Goal: Task Accomplishment & Management: Use online tool/utility

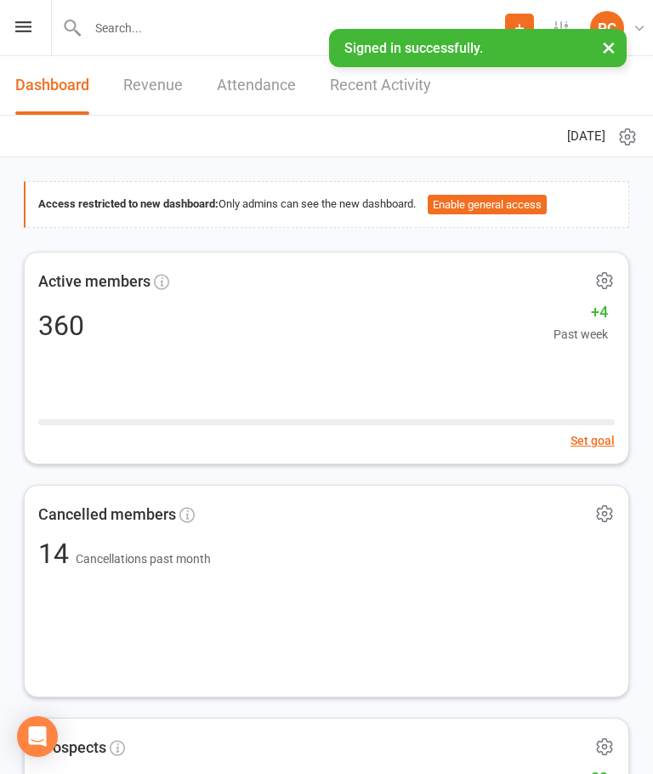
click at [593, 48] on button "×" at bounding box center [608, 47] width 31 height 37
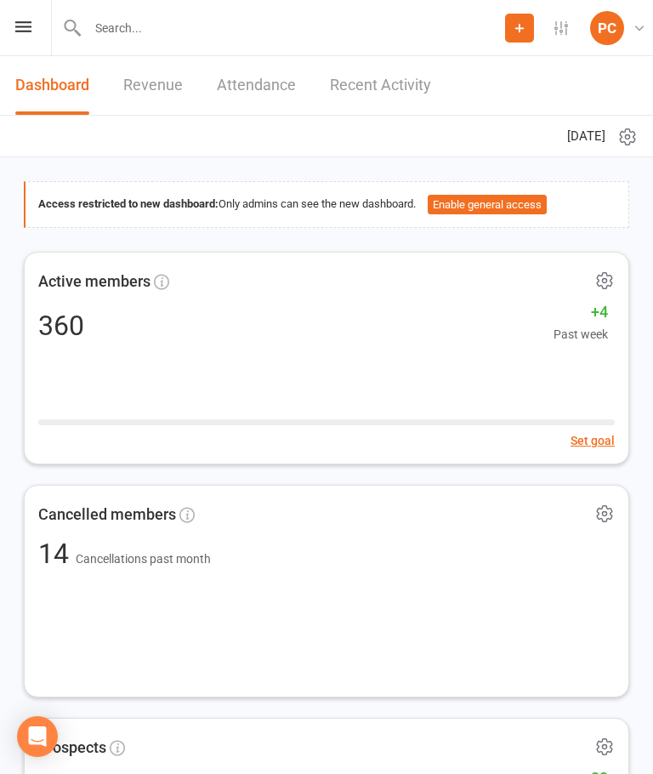
click at [16, 31] on icon at bounding box center [23, 26] width 16 height 11
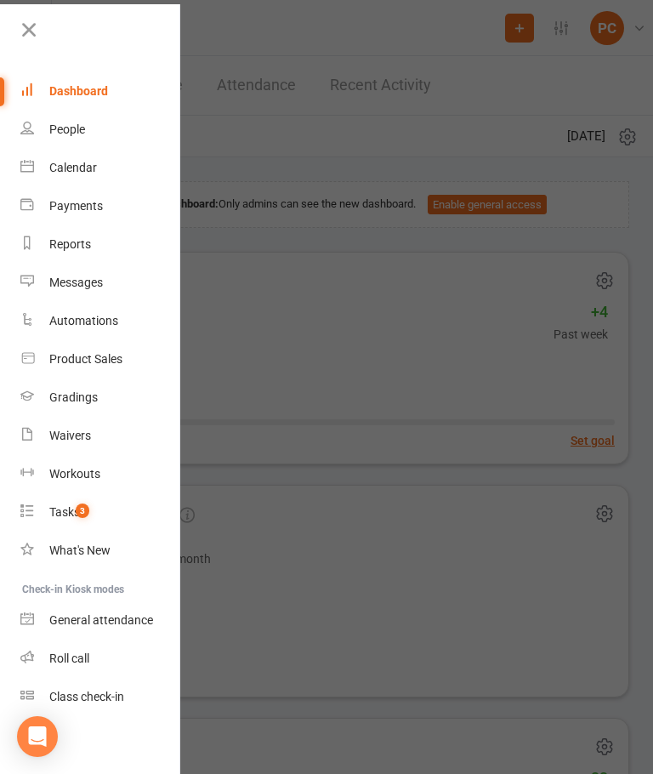
click at [67, 663] on div "Roll call" at bounding box center [69, 658] width 40 height 14
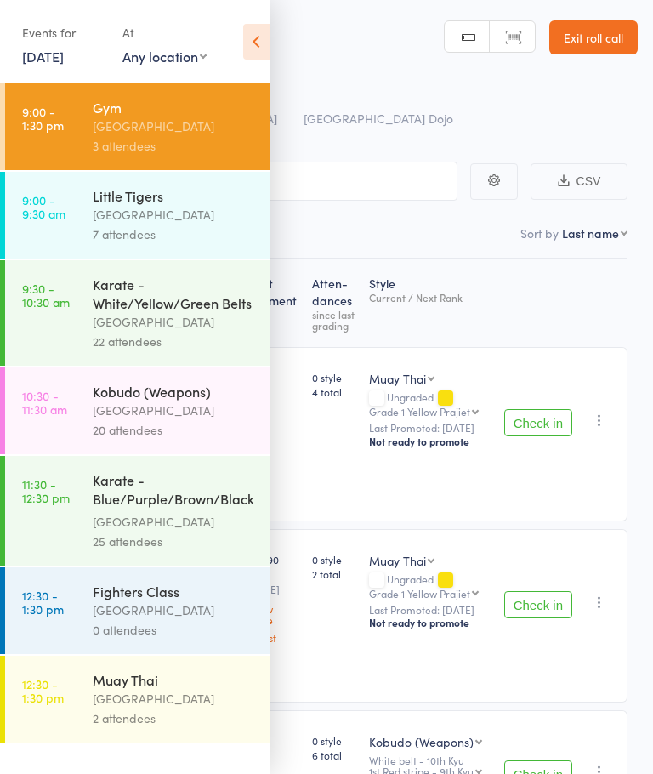
click at [167, 706] on div "[GEOGRAPHIC_DATA]" at bounding box center [174, 699] width 162 height 20
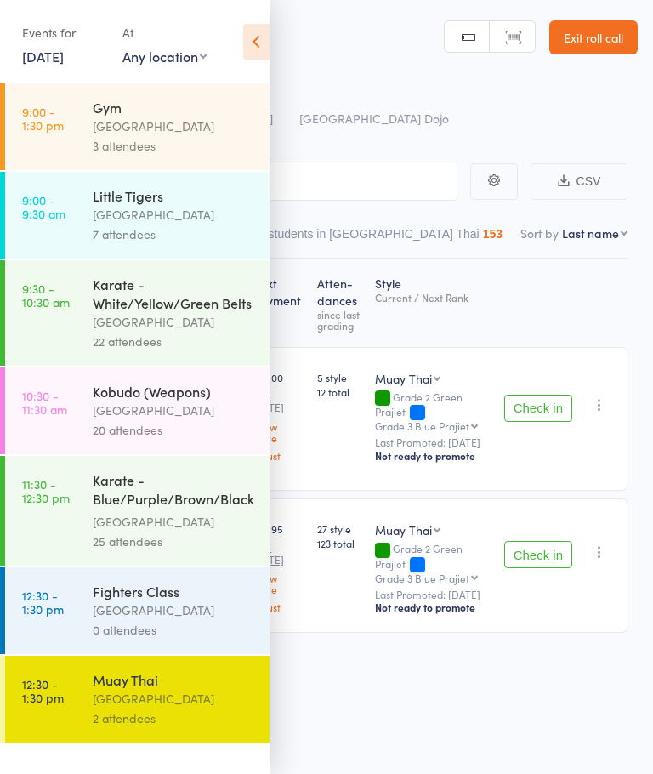
click at [246, 48] on icon at bounding box center [256, 42] width 26 height 36
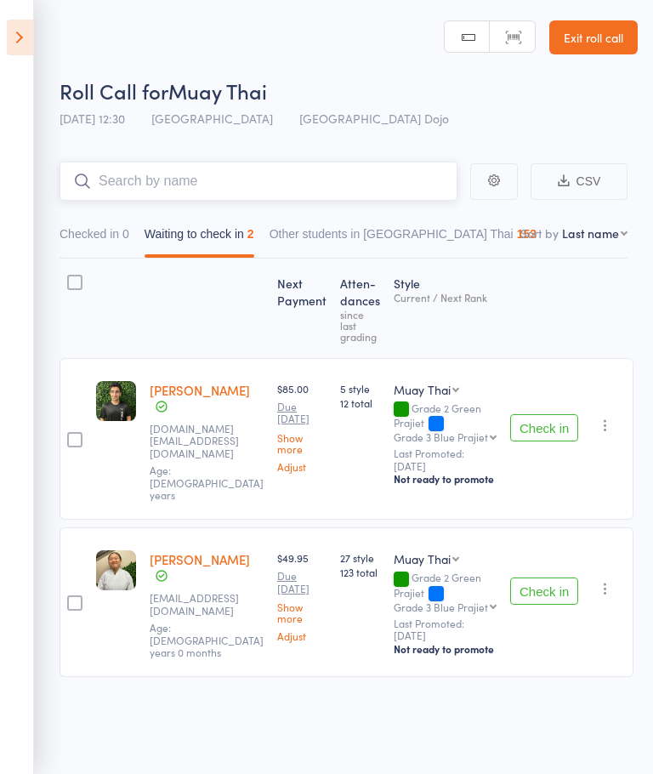
click at [293, 172] on input "search" at bounding box center [259, 181] width 398 height 39
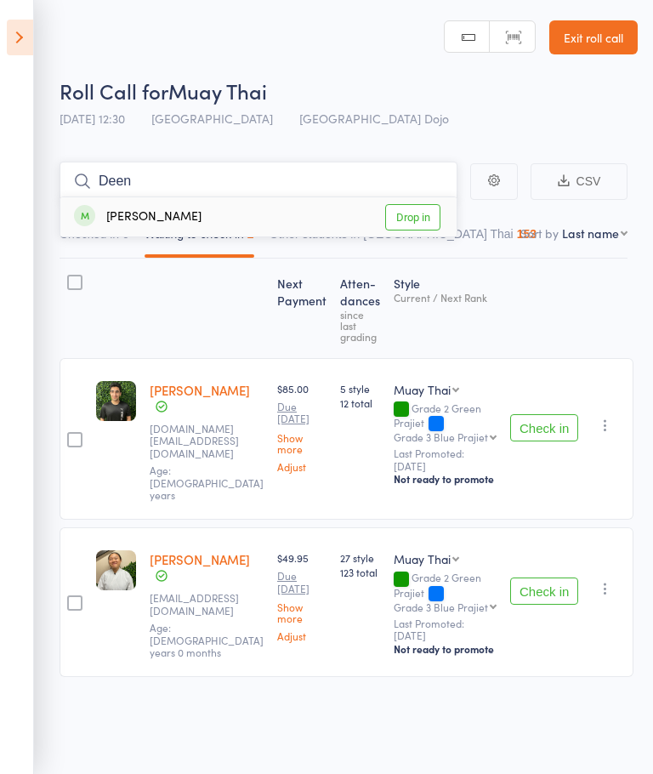
type input "Deen"
click at [417, 214] on link "Drop in" at bounding box center [412, 217] width 55 height 26
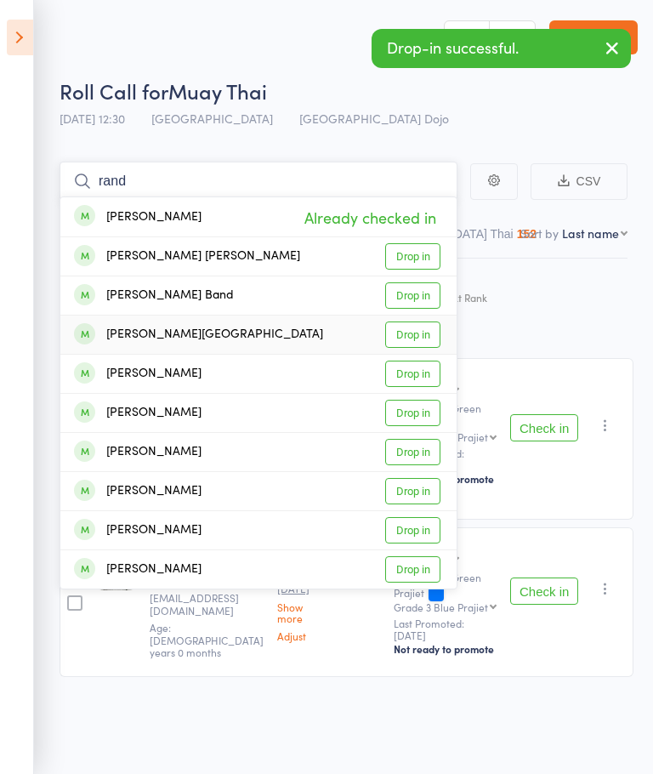
type input "rand"
click at [412, 331] on link "Drop in" at bounding box center [412, 334] width 55 height 26
type input "rand"
click at [413, 372] on link "Drop in" at bounding box center [412, 373] width 55 height 26
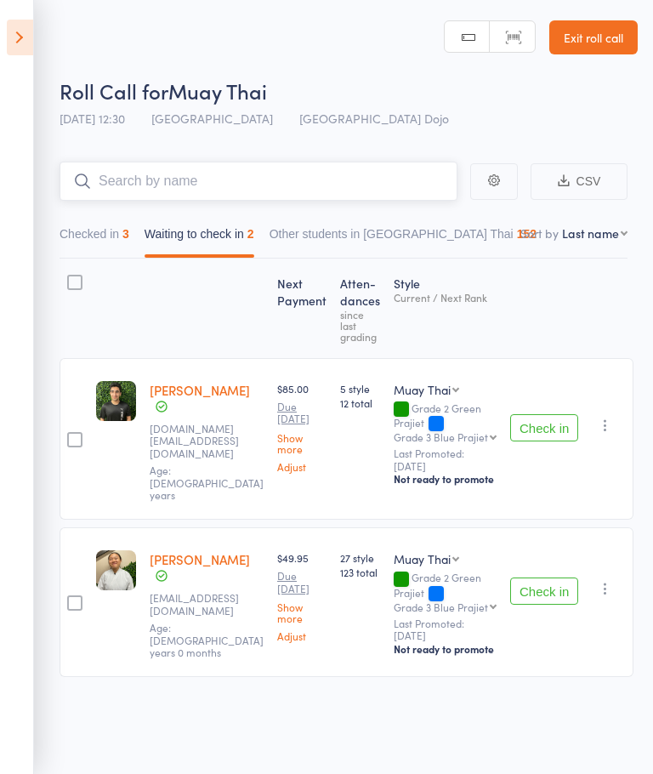
click at [101, 226] on button "Checked in 3" at bounding box center [95, 238] width 70 height 39
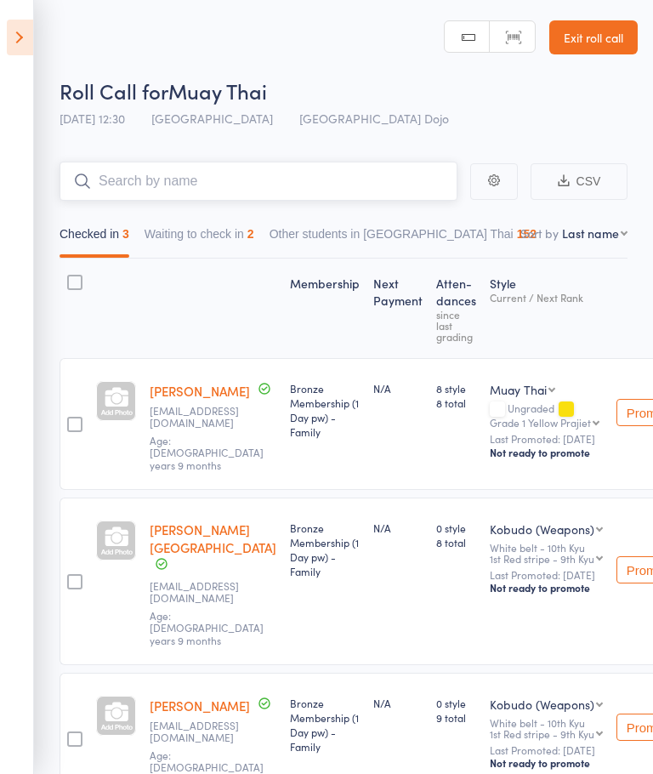
scroll to position [68, 0]
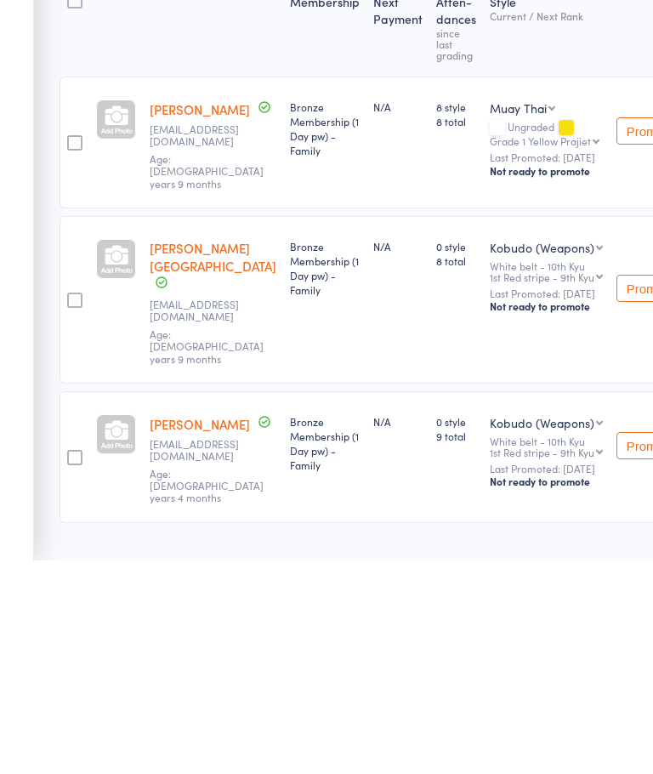
click at [215, 314] on link "Deen Randhawa" at bounding box center [200, 323] width 100 height 18
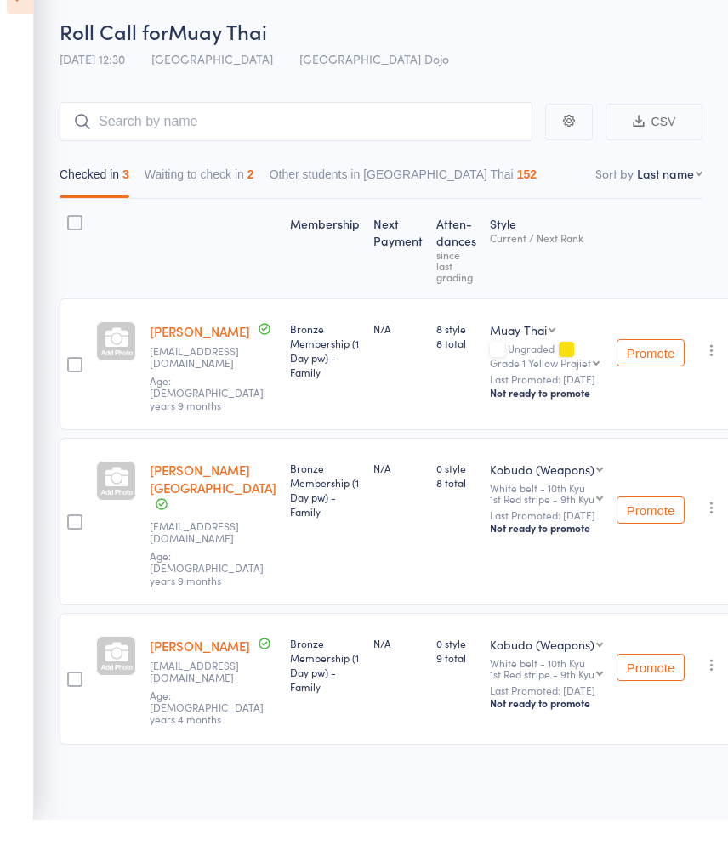
scroll to position [0, 0]
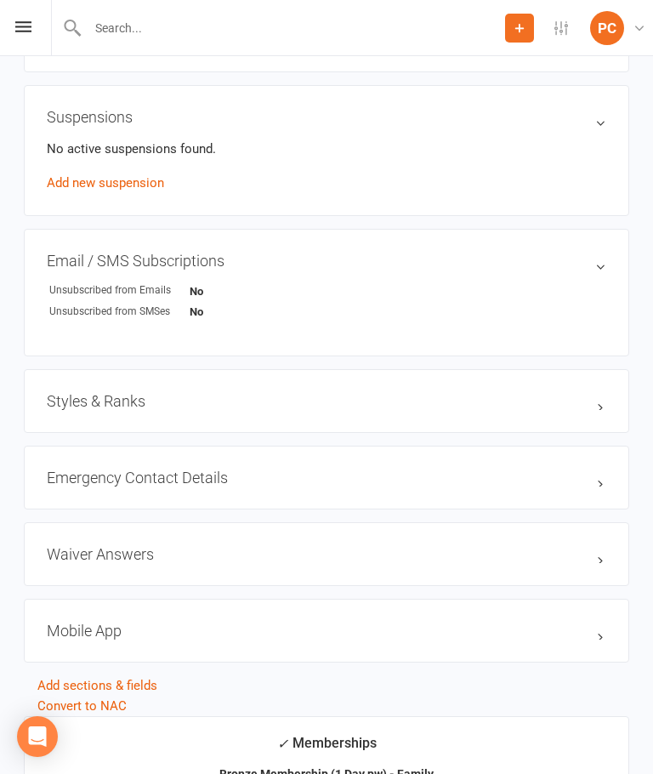
scroll to position [1079, 0]
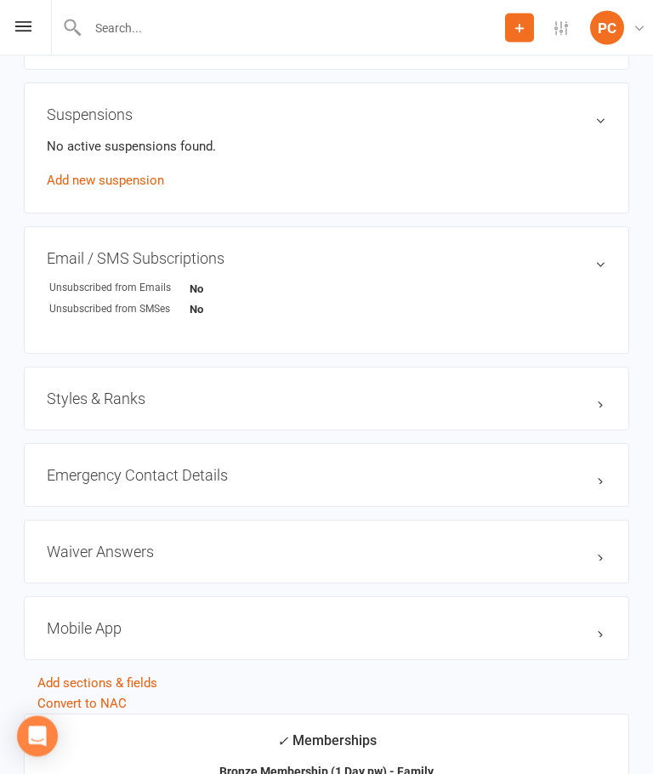
click at [570, 621] on h3 "Mobile App" at bounding box center [326, 629] width 559 height 18
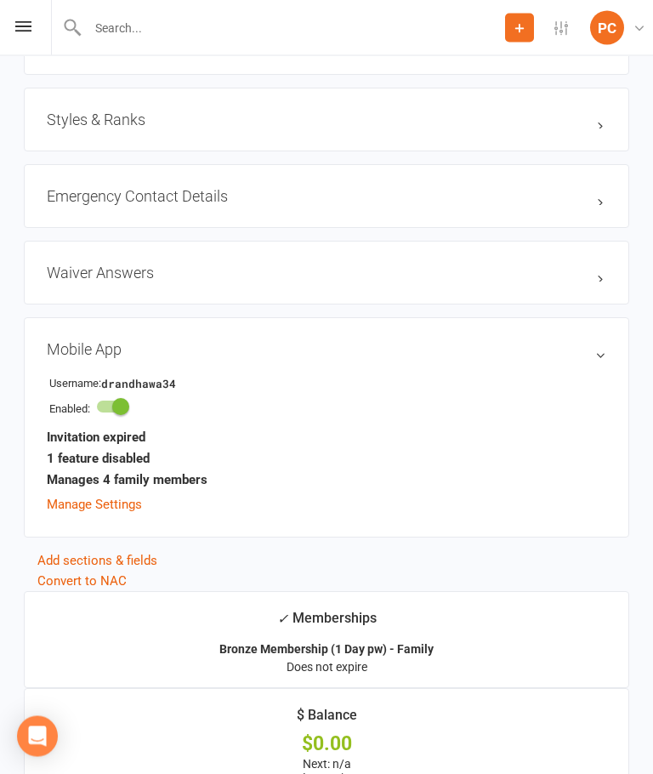
scroll to position [1359, 0]
click at [604, 341] on h3 "Mobile App" at bounding box center [326, 349] width 559 height 18
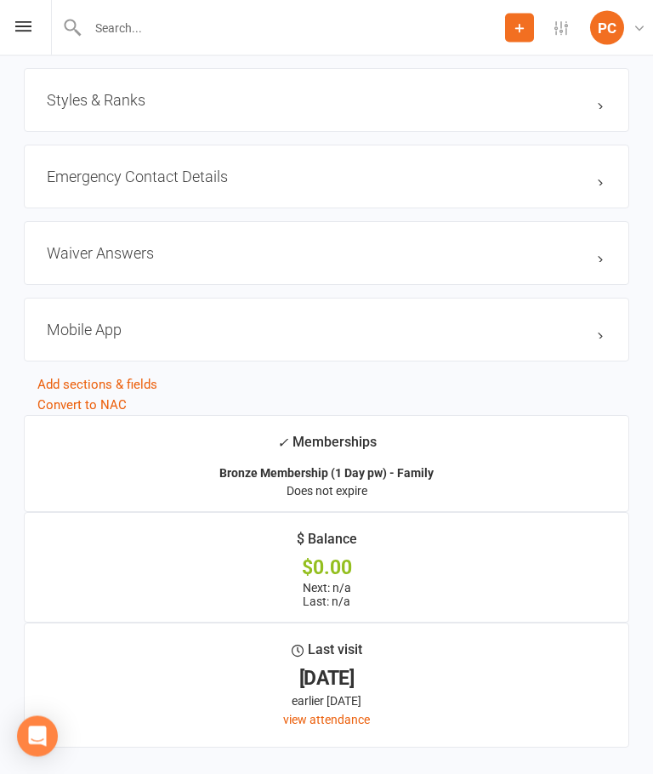
scroll to position [1354, 0]
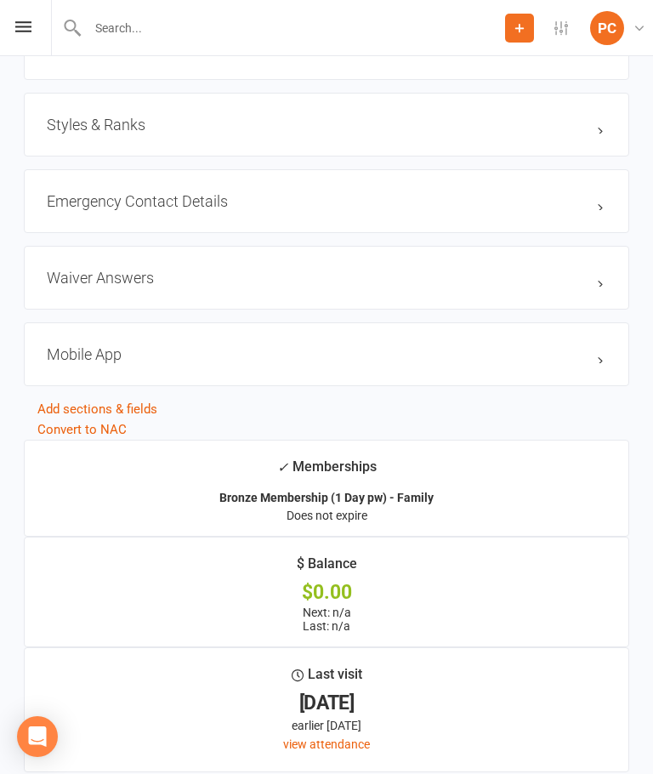
click at [587, 348] on h3 "Mobile App" at bounding box center [326, 354] width 559 height 18
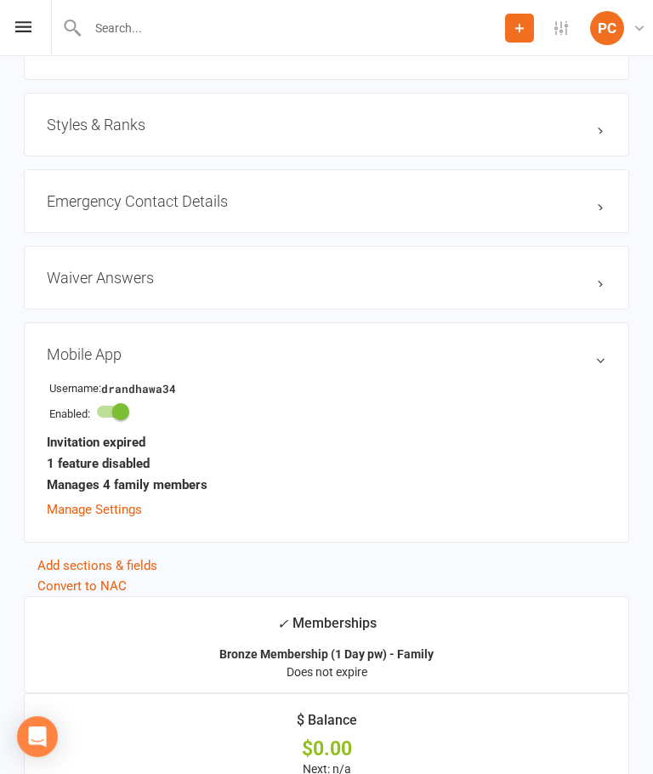
scroll to position [1346, 0]
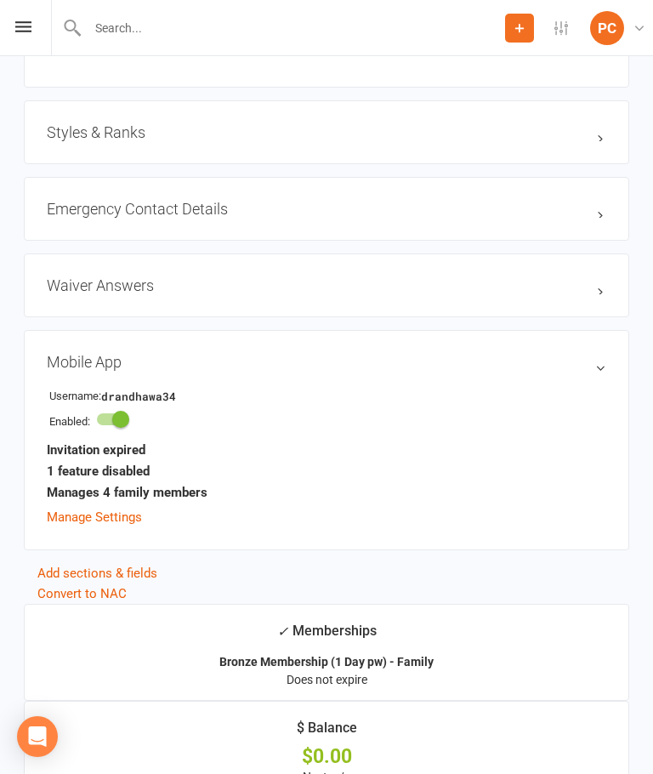
click at [128, 517] on link "Manage Settings" at bounding box center [94, 516] width 95 height 15
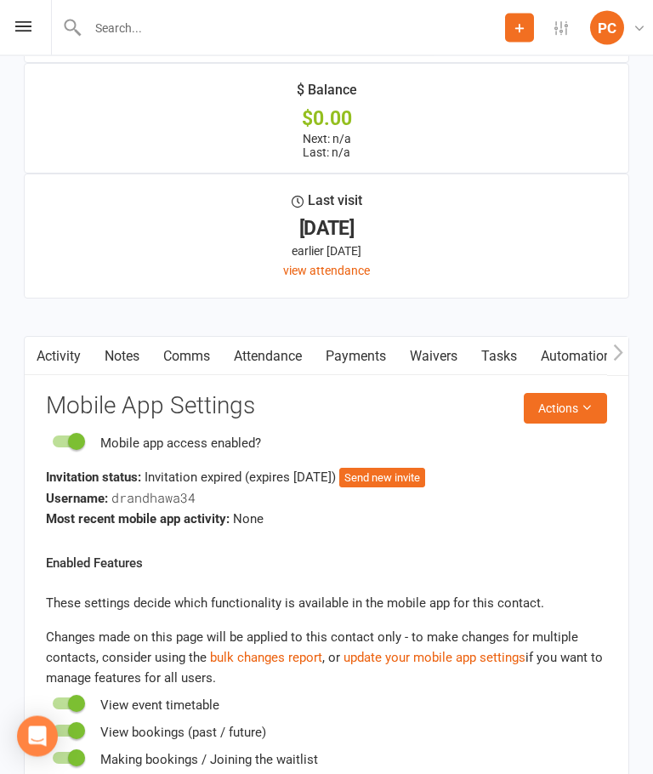
scroll to position [1995, 0]
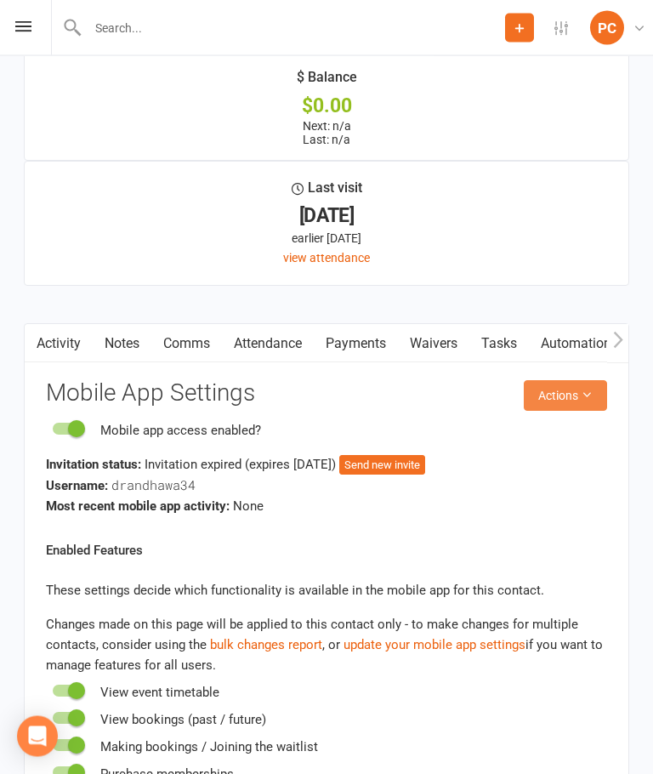
click at [590, 394] on icon at bounding box center [587, 395] width 12 height 12
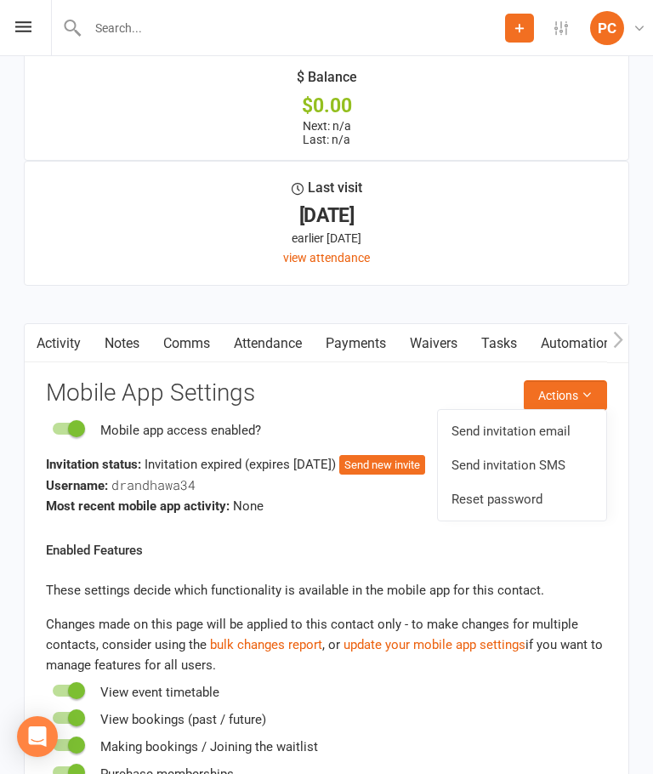
click at [564, 463] on link "Send invitation SMS" at bounding box center [522, 465] width 168 height 34
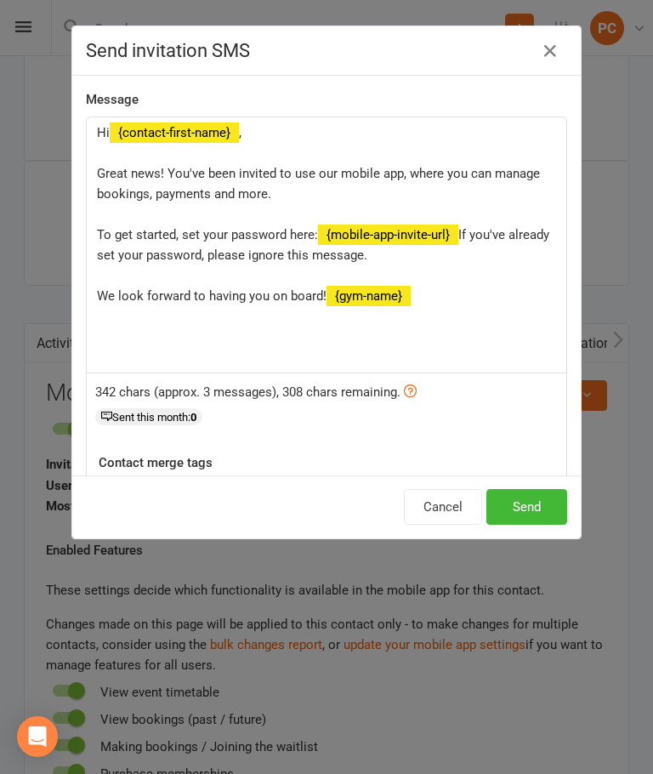
click at [532, 497] on button "Send" at bounding box center [526, 507] width 81 height 36
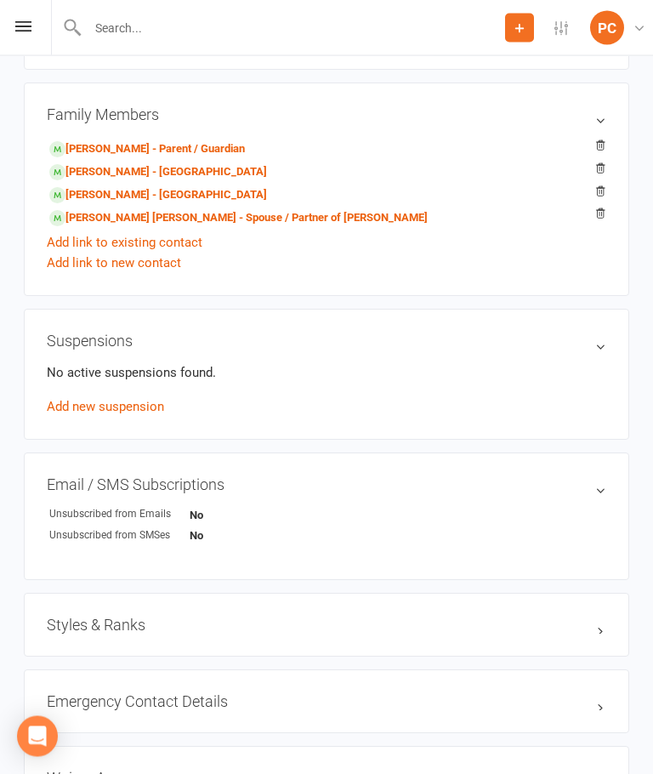
scroll to position [801, 0]
